Goal: Navigation & Orientation: Find specific page/section

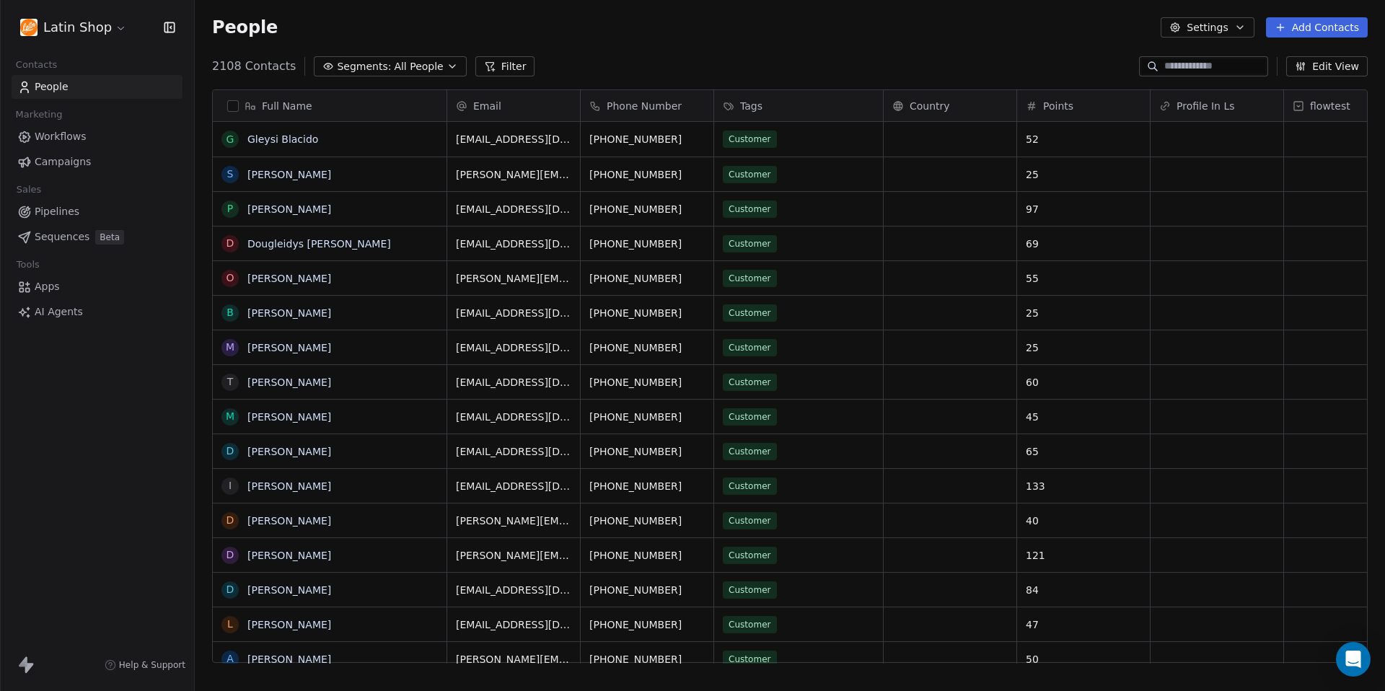
scroll to position [608, 1191]
